Goal: Information Seeking & Learning: Find specific fact

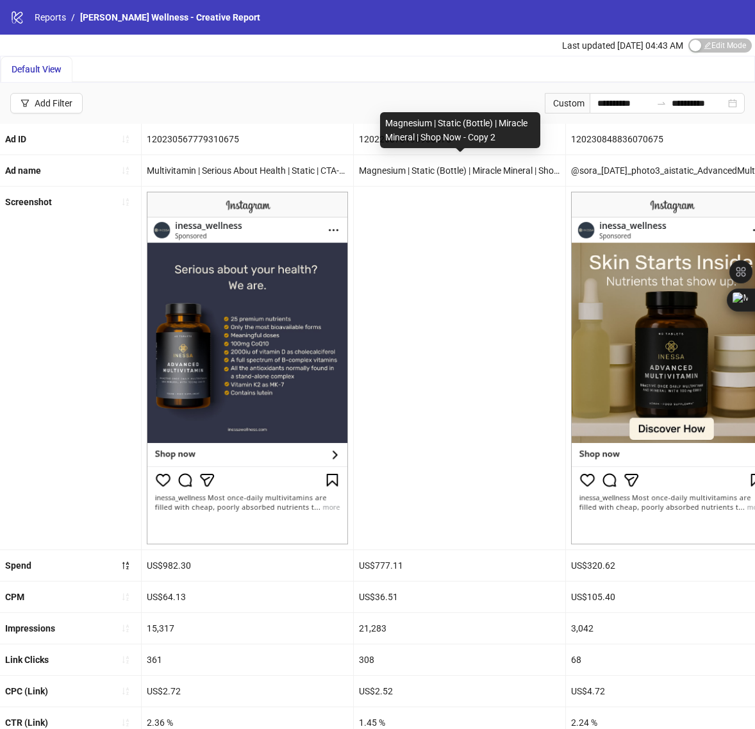
scroll to position [46, 0]
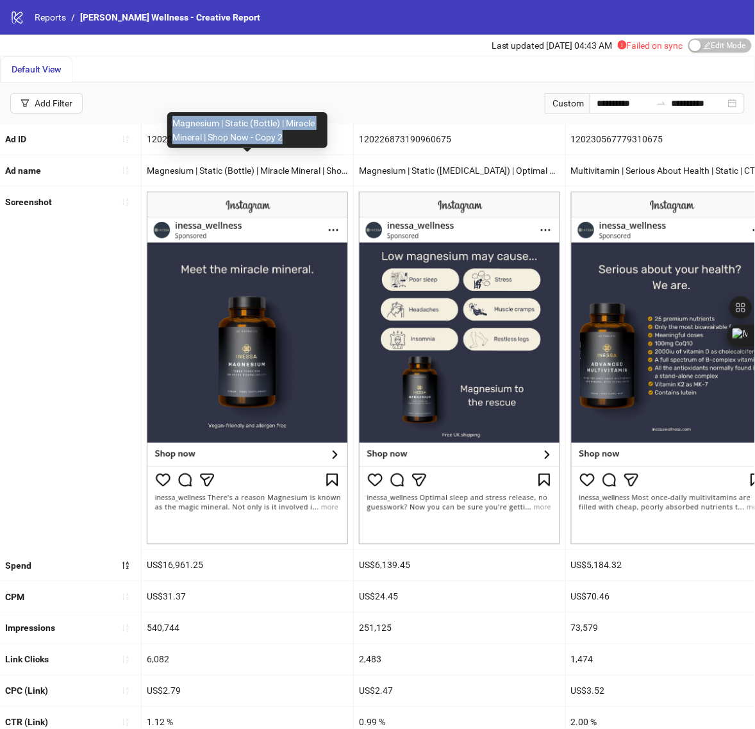
copy div "Magnesium | Static (Bottle) | Miracle Mineral | Shop Now - Copy 2"
drag, startPoint x: 173, startPoint y: 124, endPoint x: 295, endPoint y: 135, distance: 122.3
click at [295, 135] on div "Magnesium | Static (Bottle) | Miracle Mineral | Shop Now - Copy 2" at bounding box center [247, 130] width 160 height 36
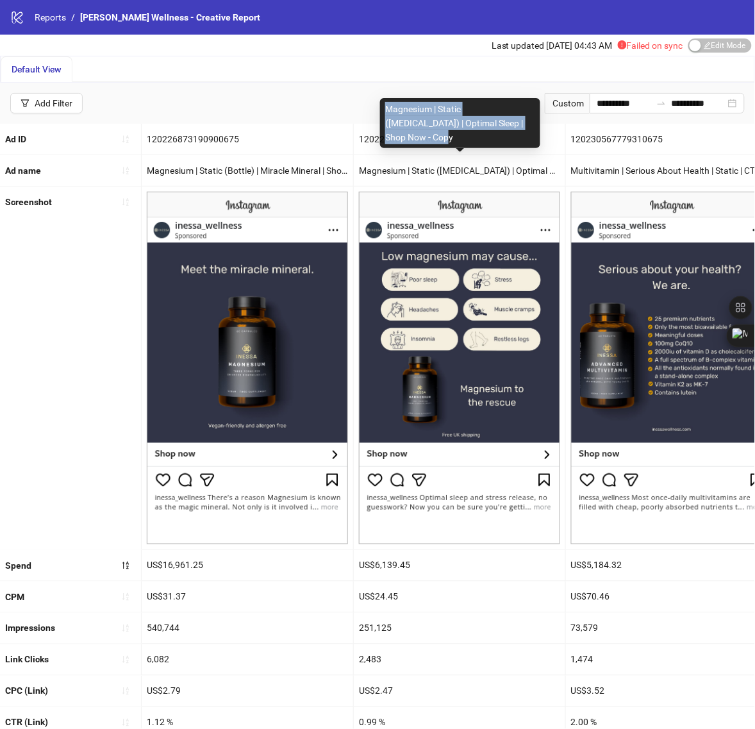
drag, startPoint x: 385, startPoint y: 109, endPoint x: 433, endPoint y: 133, distance: 53.9
click at [433, 133] on div "Magnesium | Static ([MEDICAL_DATA]) | Optimal Sleep | Shop Now - Copy" at bounding box center [460, 123] width 160 height 50
copy div "Magnesium | Static ([MEDICAL_DATA]) | Optimal Sleep | Shop Now - Copy"
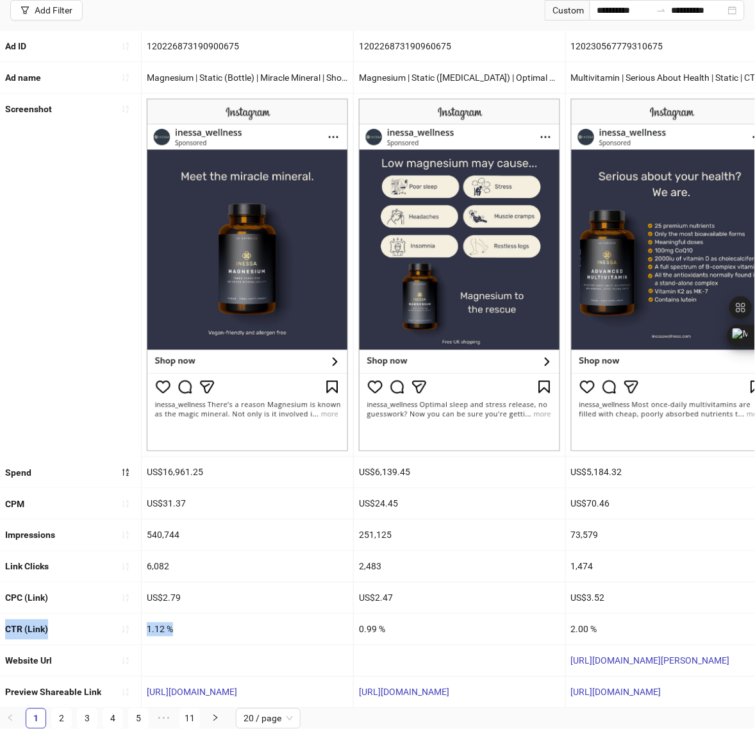
copy div "CTR (Link) 1.12 %"
drag, startPoint x: 3, startPoint y: 615, endPoint x: 176, endPoint y: 624, distance: 173.3
drag, startPoint x: 360, startPoint y: 619, endPoint x: 388, endPoint y: 622, distance: 28.4
click at [388, 622] on div "0.99 %" at bounding box center [460, 629] width 212 height 31
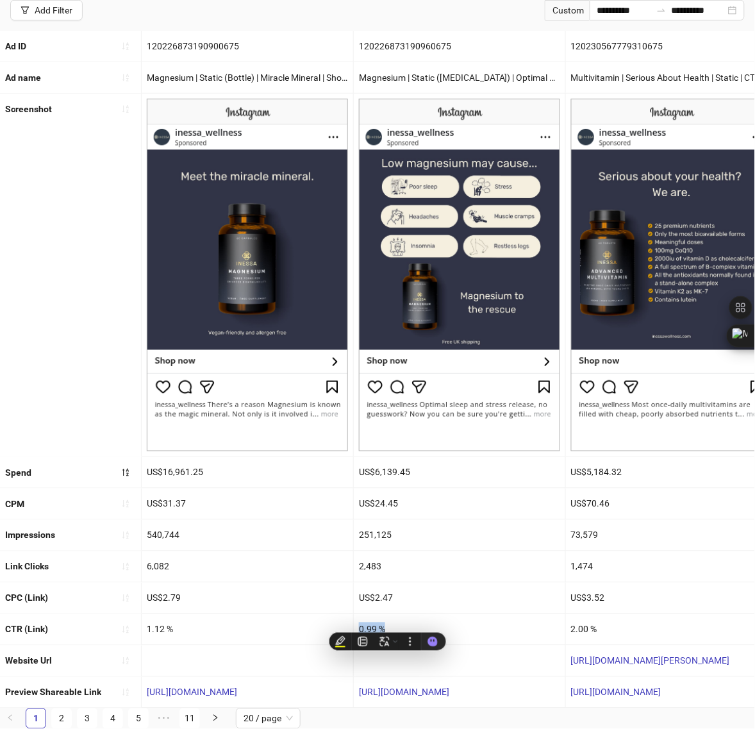
copy div "0.99 %"
